Goal: Task Accomplishment & Management: Manage account settings

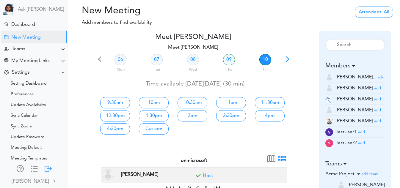
click at [47, 165] on div at bounding box center [48, 168] width 7 height 6
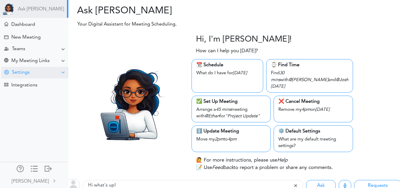
click at [54, 71] on div "Settings" at bounding box center [34, 73] width 67 height 12
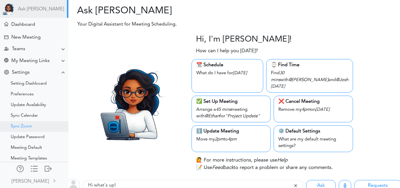
click at [34, 124] on div "Sync Zoom" at bounding box center [34, 126] width 68 height 11
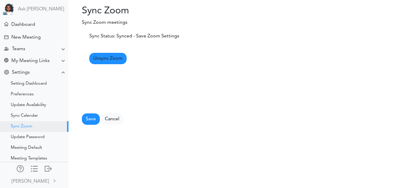
scroll to position [20, 0]
